Goal: Browse casually

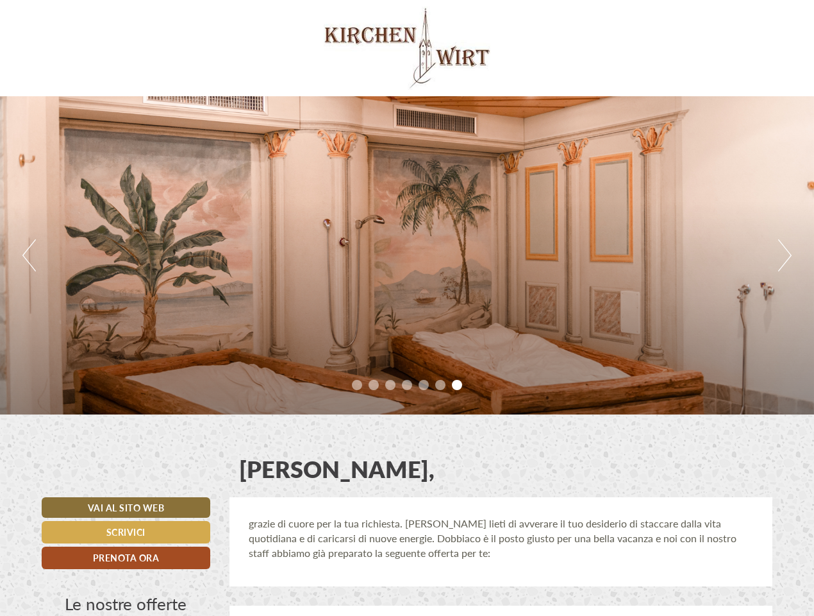
click at [407, 308] on div "Previous Next 1 2 3 4 5 6 7" at bounding box center [407, 255] width 814 height 318
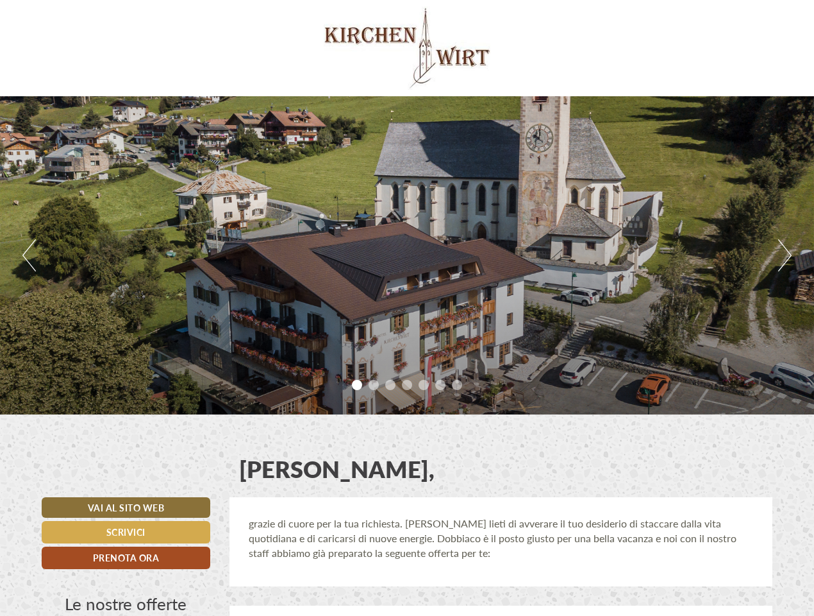
click at [29, 255] on button "Previous" at bounding box center [28, 255] width 13 height 32
click at [407, 255] on div "Previous Next 1 2 3 4 5 6 7" at bounding box center [407, 255] width 814 height 318
click at [785, 255] on button "Next" at bounding box center [785, 255] width 13 height 32
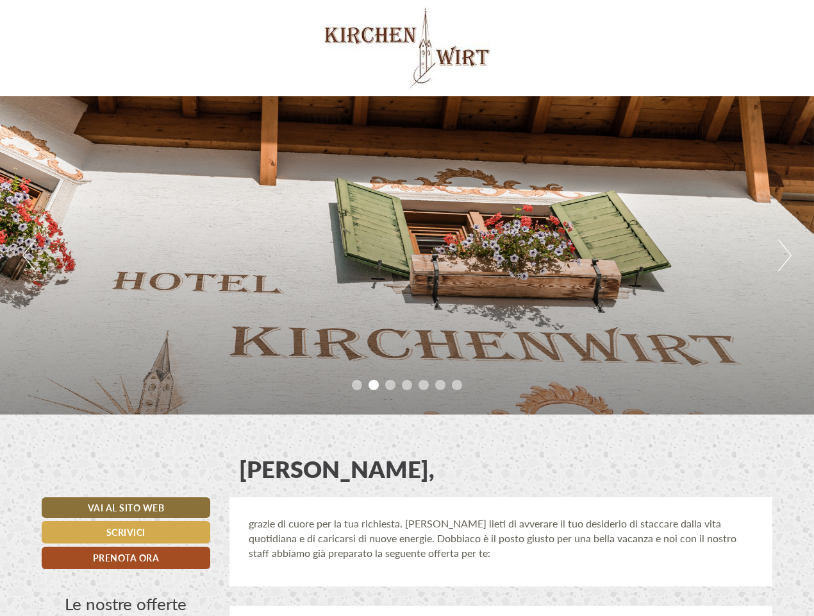
click at [357, 385] on li "1" at bounding box center [357, 385] width 10 height 10
click at [374, 385] on li "2" at bounding box center [374, 385] width 10 height 10
click at [391, 385] on li "3" at bounding box center [390, 385] width 10 height 10
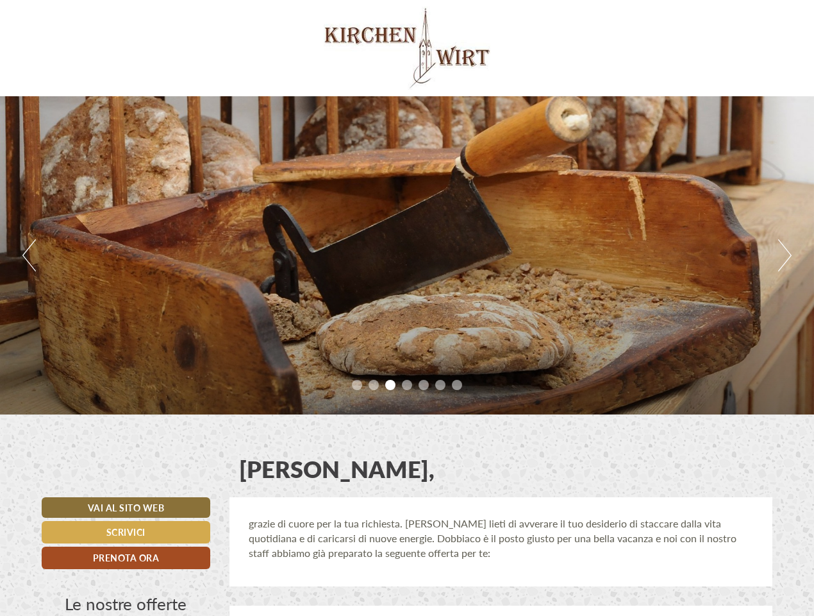
click at [407, 385] on li "4" at bounding box center [407, 385] width 10 height 10
click at [424, 385] on li "5" at bounding box center [424, 385] width 10 height 10
click at [441, 385] on li "6" at bounding box center [440, 385] width 10 height 10
